Goal: Task Accomplishment & Management: Use online tool/utility

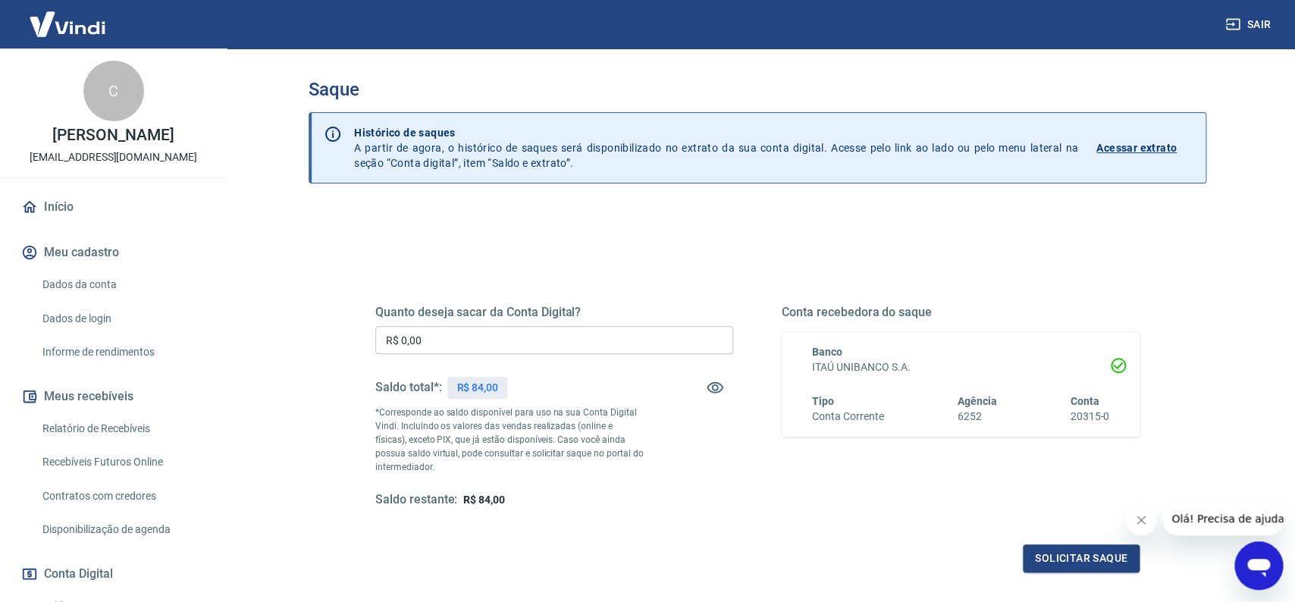
click at [491, 336] on input "R$ 0,00" at bounding box center [554, 340] width 358 height 28
type input "R$ 84,00"
click at [1067, 560] on button "Solicitar saque" at bounding box center [1080, 558] width 117 height 28
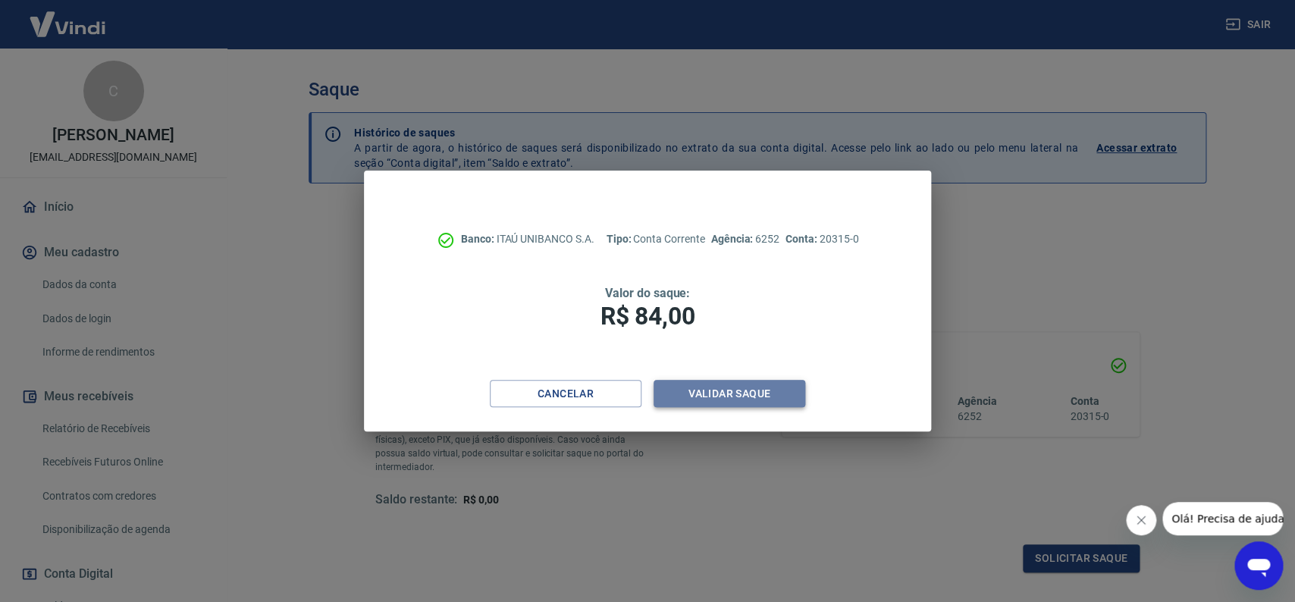
click at [761, 400] on button "Validar saque" at bounding box center [729, 394] width 152 height 28
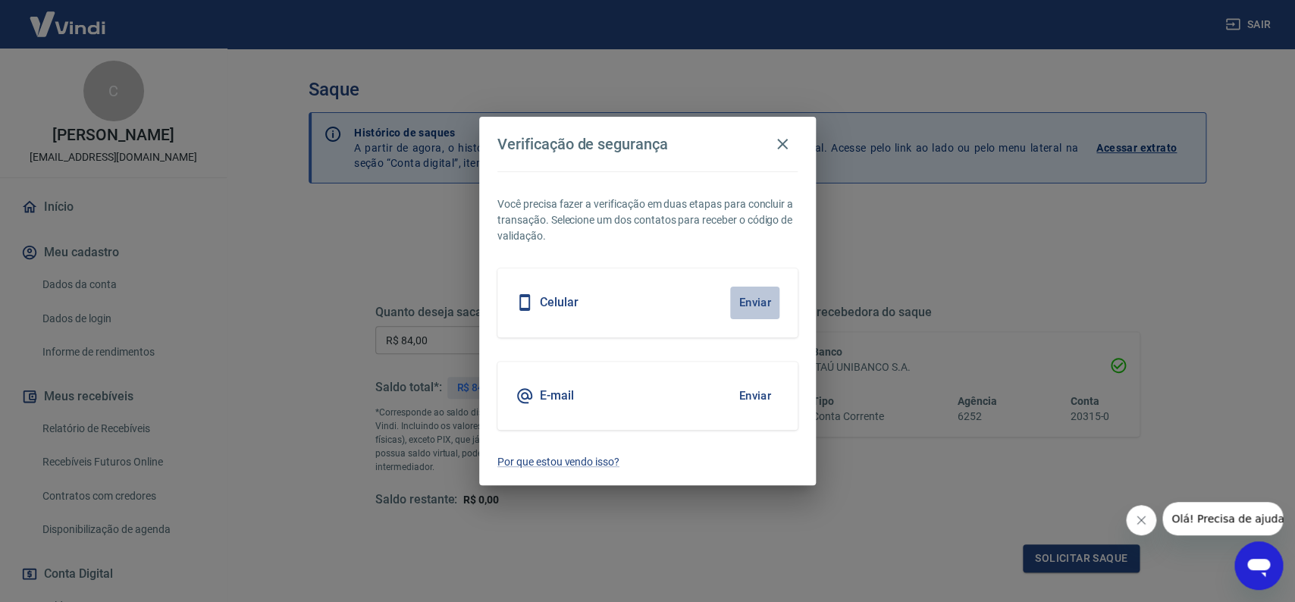
click at [769, 298] on button "Enviar" at bounding box center [754, 303] width 49 height 32
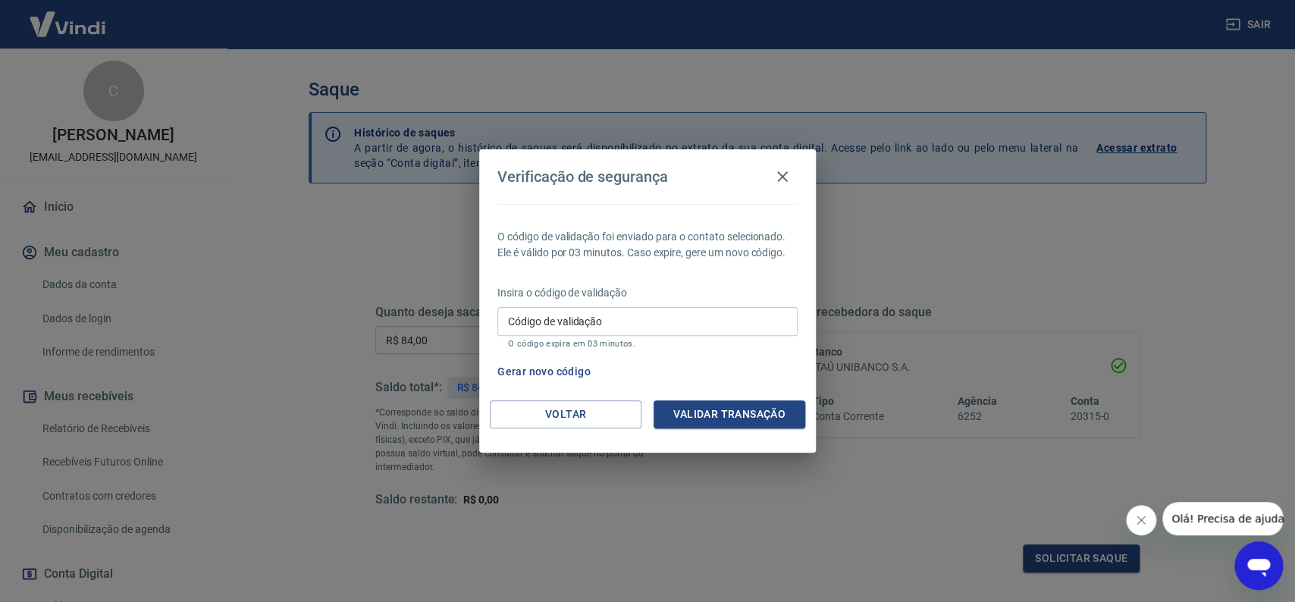
click at [681, 317] on input "Código de validação" at bounding box center [647, 321] width 300 height 28
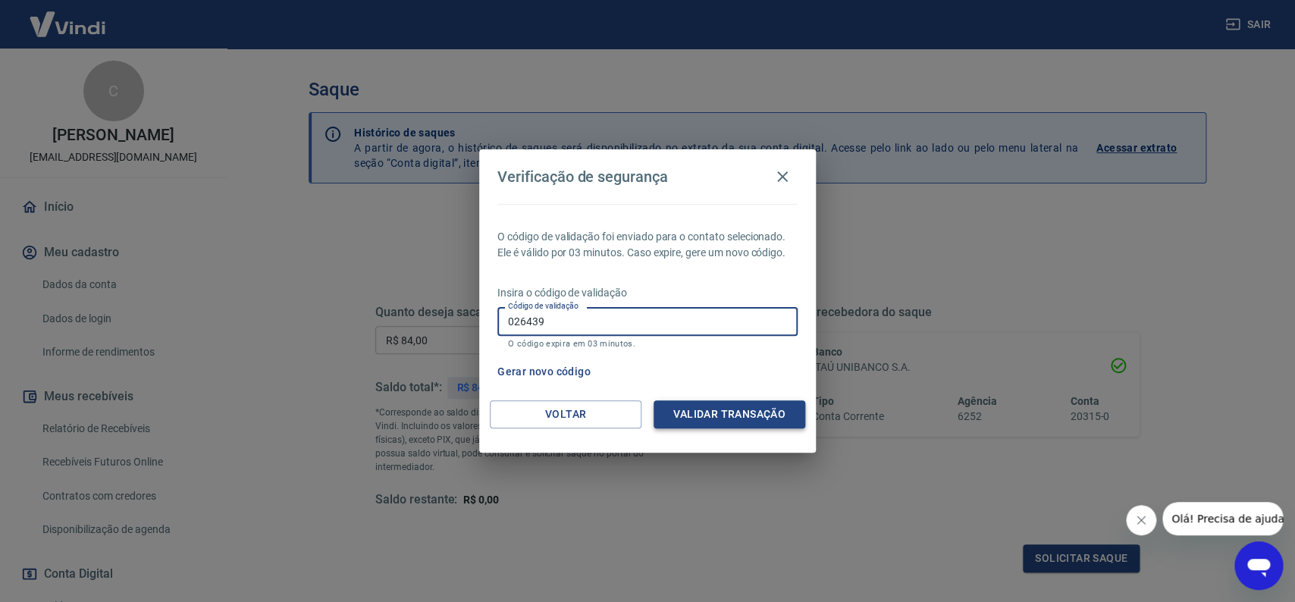
type input "026439"
click at [740, 419] on button "Validar transação" at bounding box center [729, 414] width 152 height 28
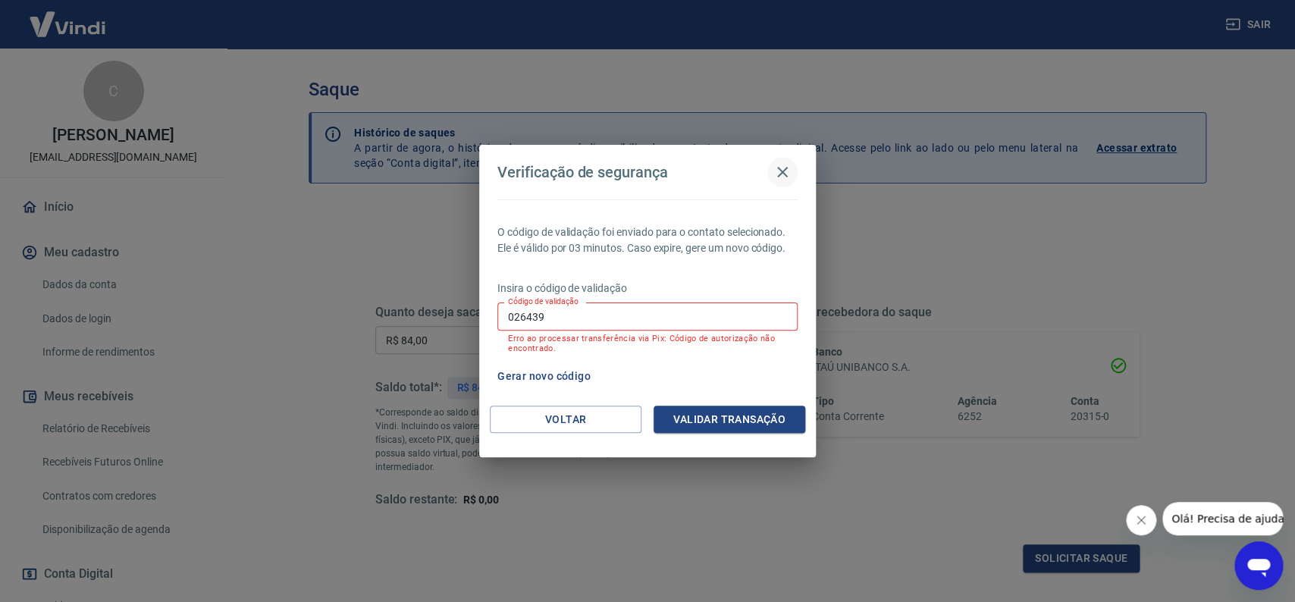
click at [784, 174] on icon "button" at bounding box center [782, 172] width 11 height 11
